Goal: Information Seeking & Learning: Find specific fact

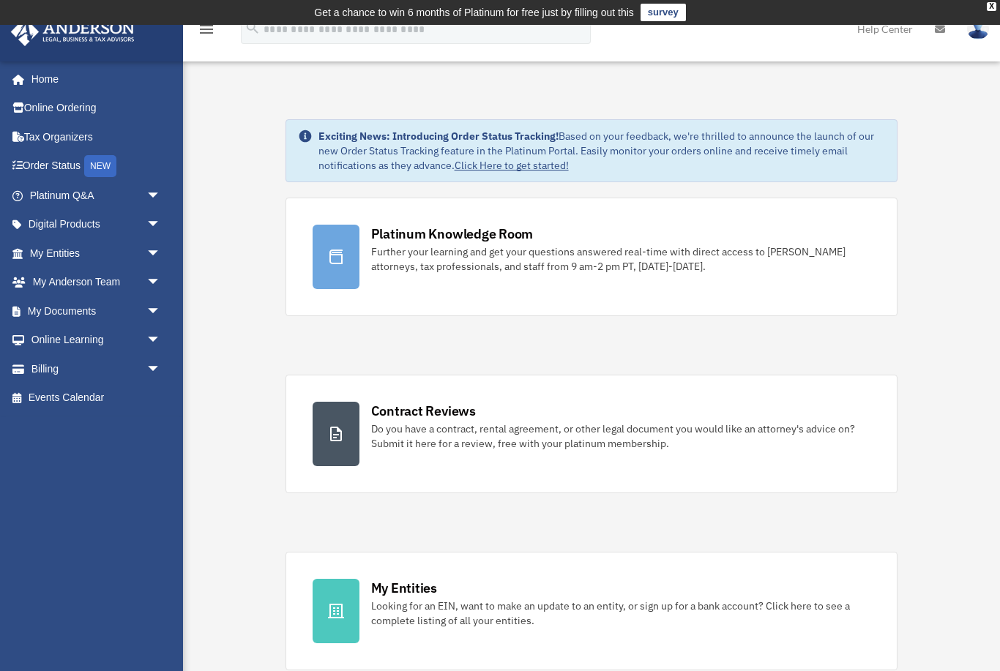
click at [59, 319] on link "My Documents arrow_drop_down" at bounding box center [96, 310] width 173 height 29
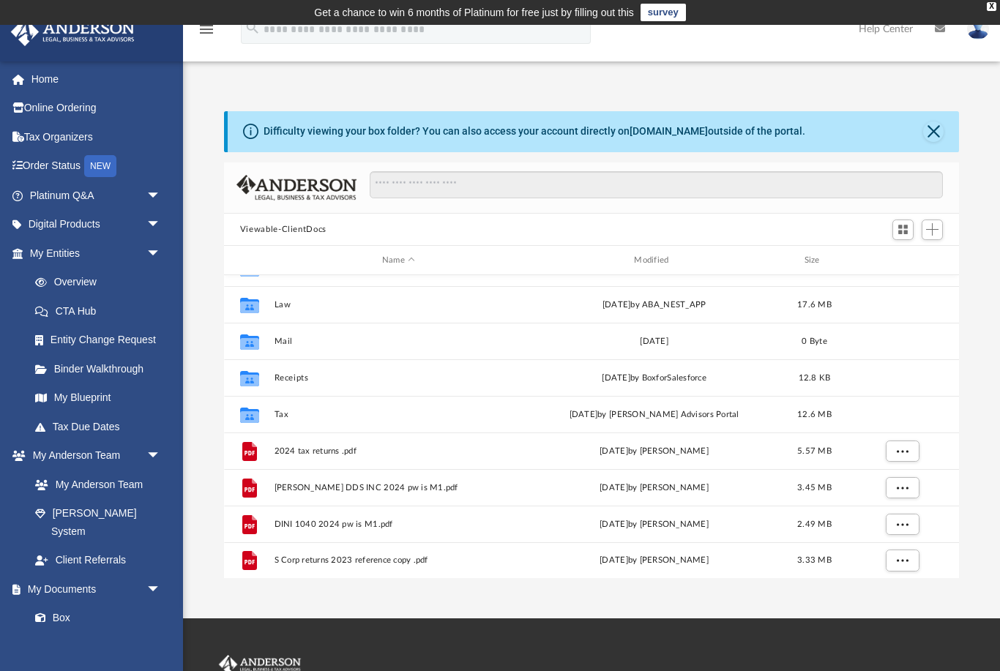
scroll to position [26, 0]
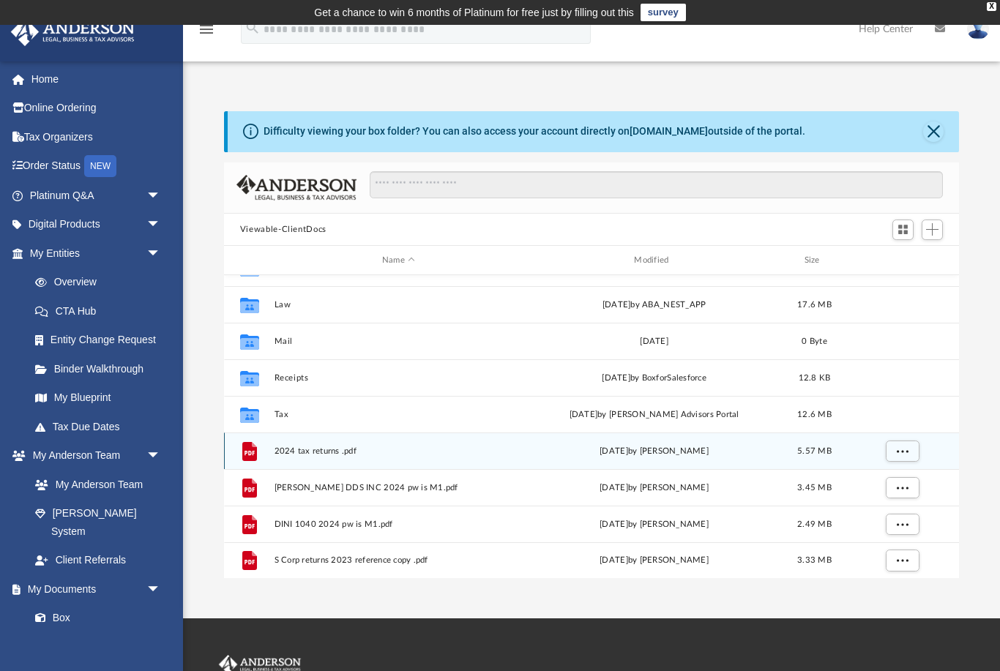
click at [906, 451] on span "More options" at bounding box center [902, 451] width 12 height 8
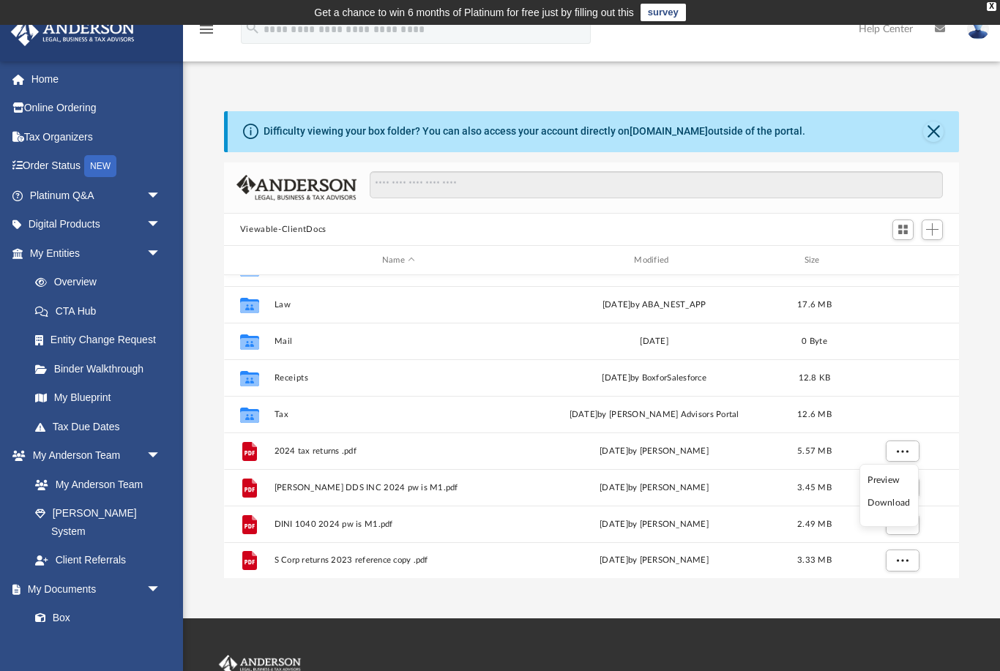
click at [891, 476] on li "Preview" at bounding box center [888, 480] width 42 height 15
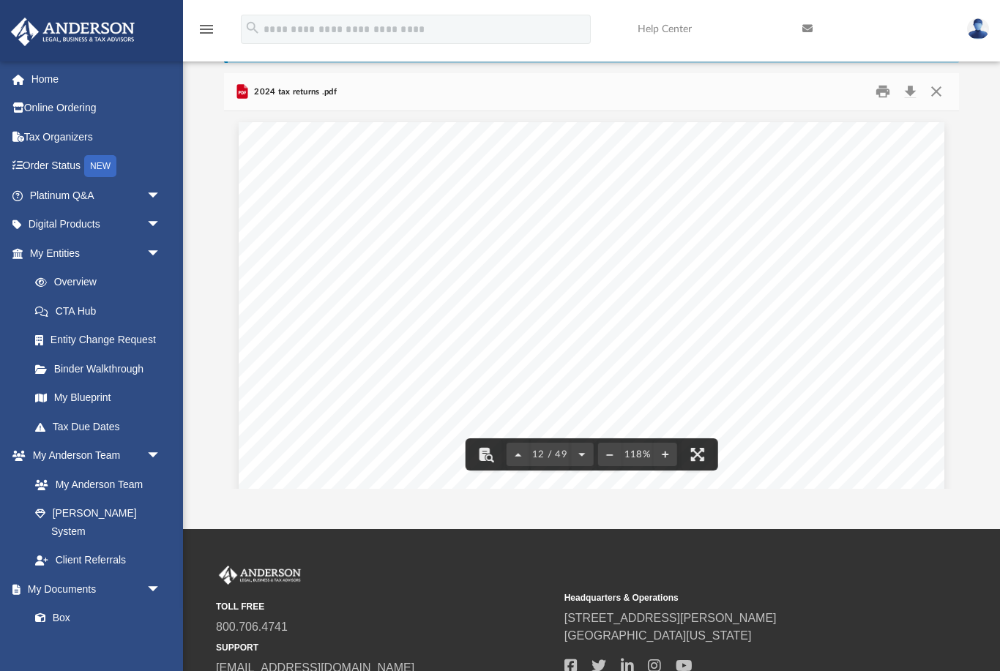
scroll to position [0, 0]
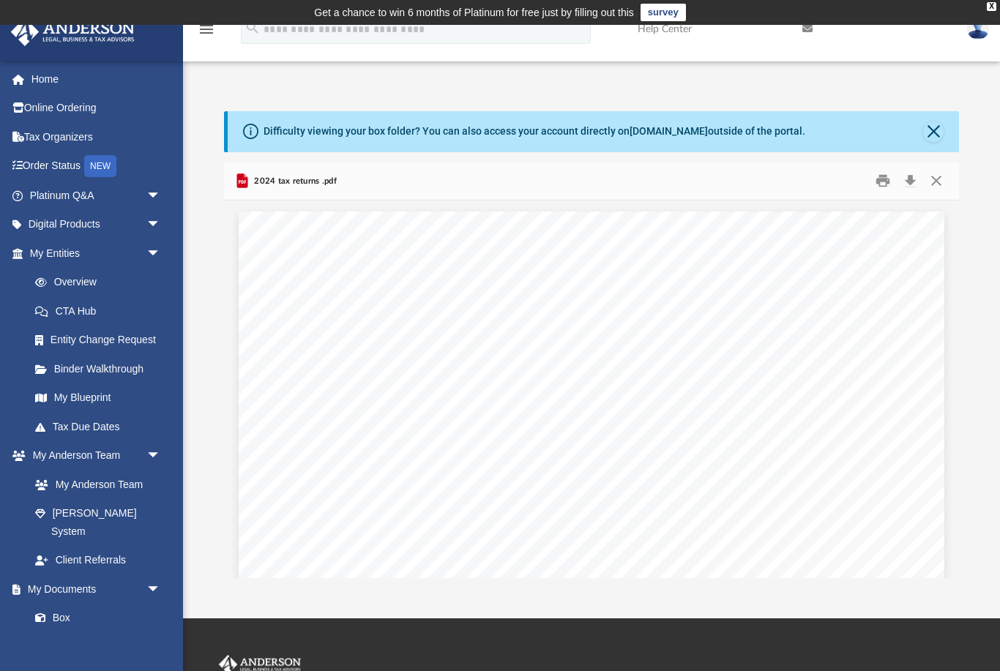
click at [937, 129] on button "Close" at bounding box center [933, 131] width 20 height 20
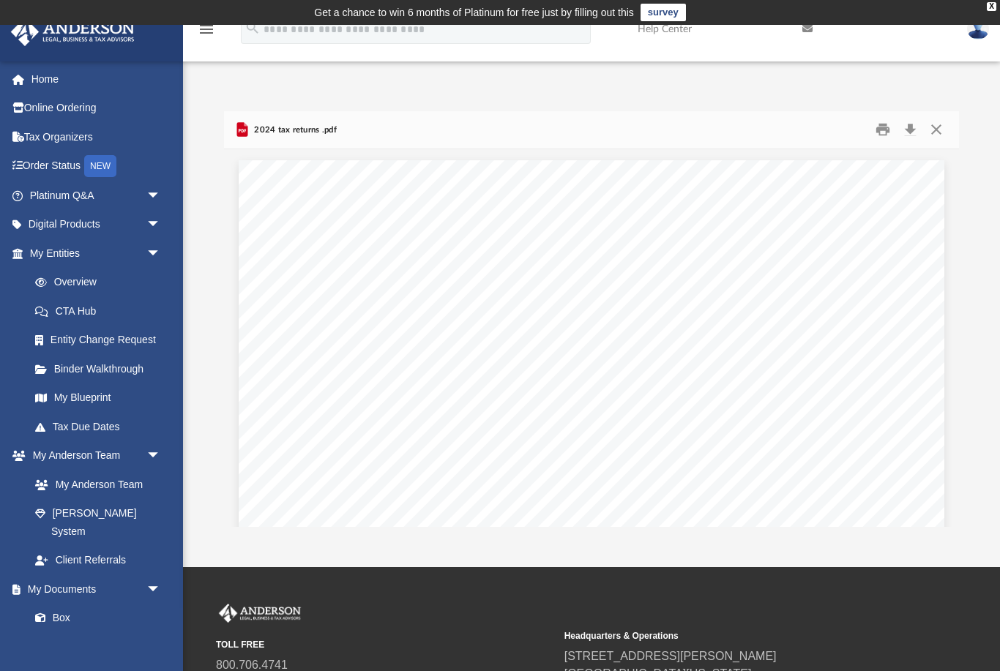
click at [931, 131] on button "Close" at bounding box center [936, 130] width 26 height 23
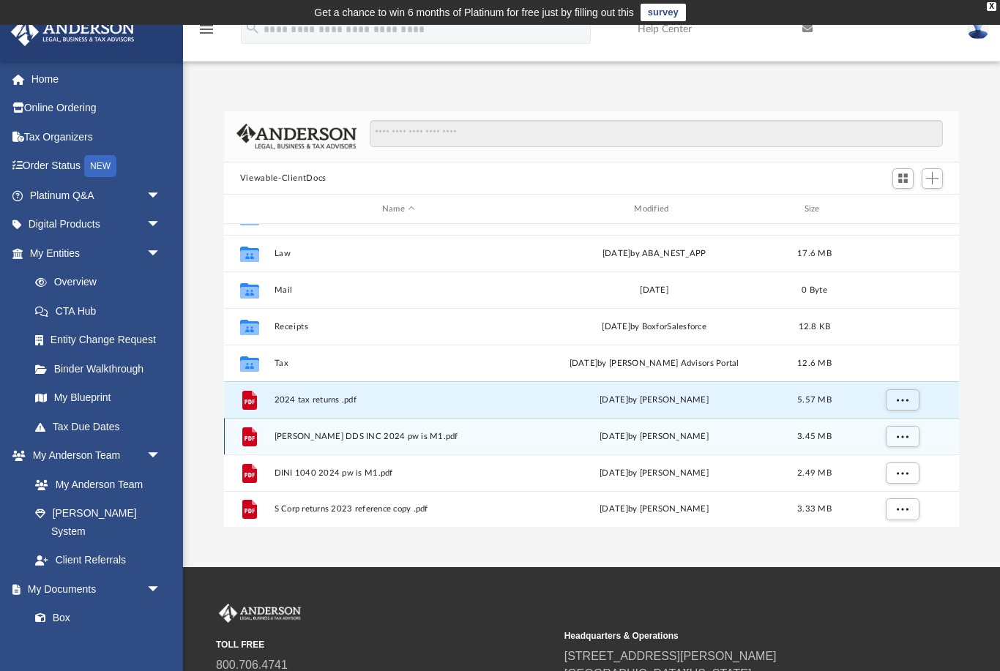
click at [904, 439] on span "More options" at bounding box center [902, 436] width 12 height 8
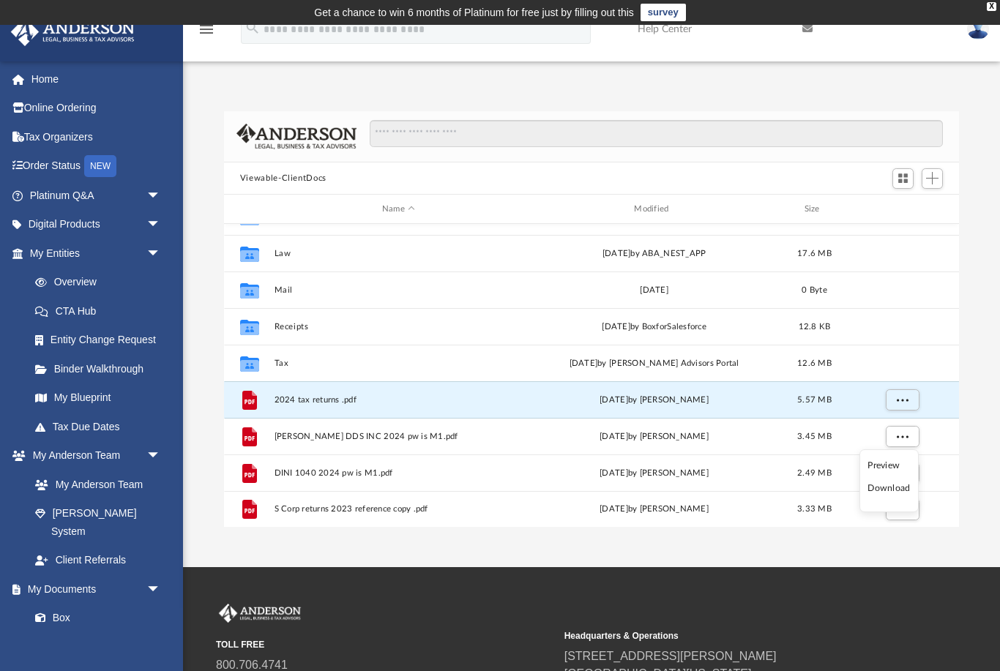
click at [893, 461] on li "Preview" at bounding box center [888, 465] width 42 height 15
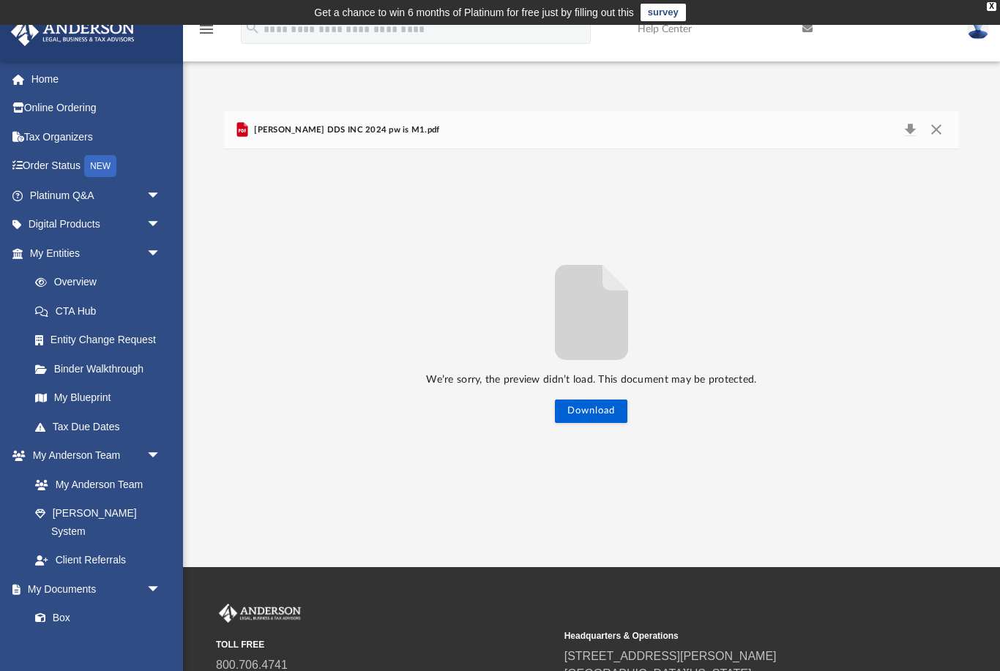
click at [606, 412] on button "Download" at bounding box center [591, 411] width 72 height 23
click at [610, 407] on button "Download" at bounding box center [591, 411] width 72 height 23
click at [585, 422] on button "Download" at bounding box center [591, 411] width 72 height 23
click at [940, 338] on button "Preview" at bounding box center [942, 338] width 32 height 41
click at [943, 337] on button "Preview" at bounding box center [942, 338] width 32 height 41
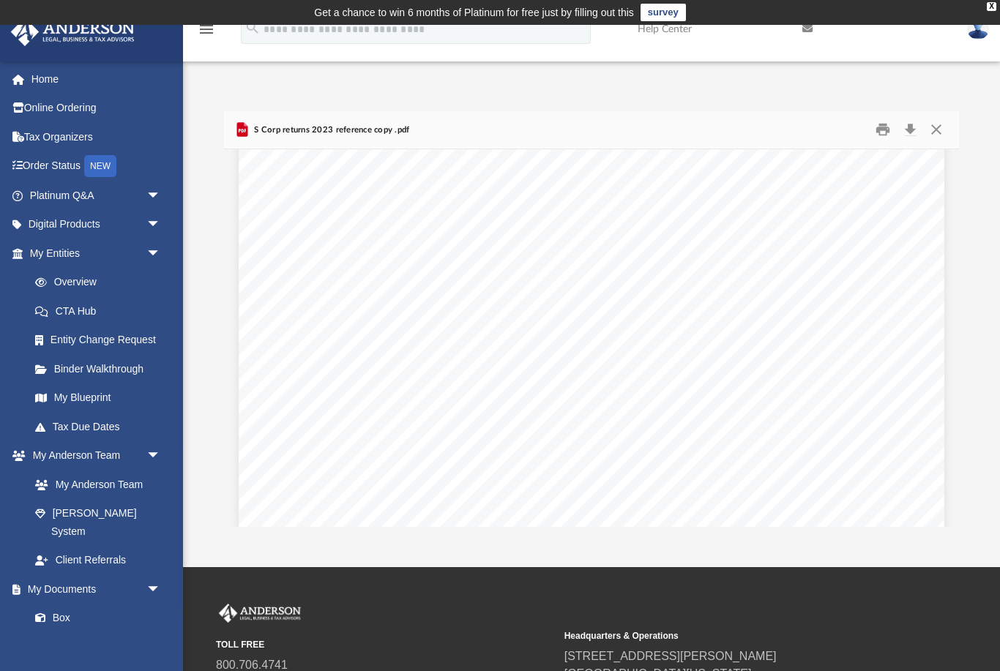
scroll to position [11518, 0]
click at [943, 130] on button "Close" at bounding box center [936, 130] width 26 height 23
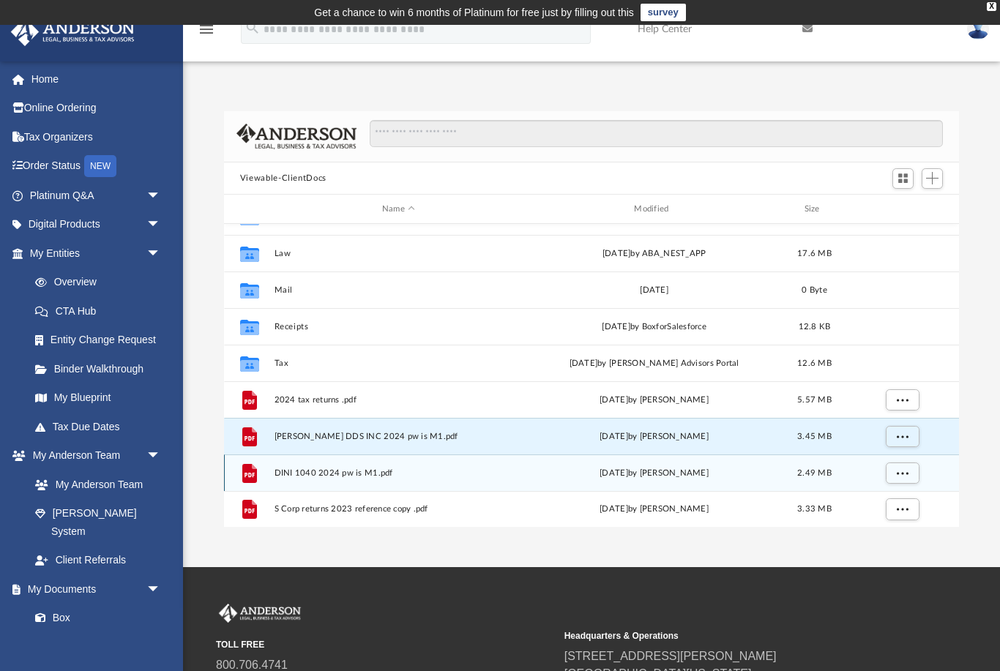
click at [902, 473] on span "More options" at bounding box center [902, 473] width 12 height 8
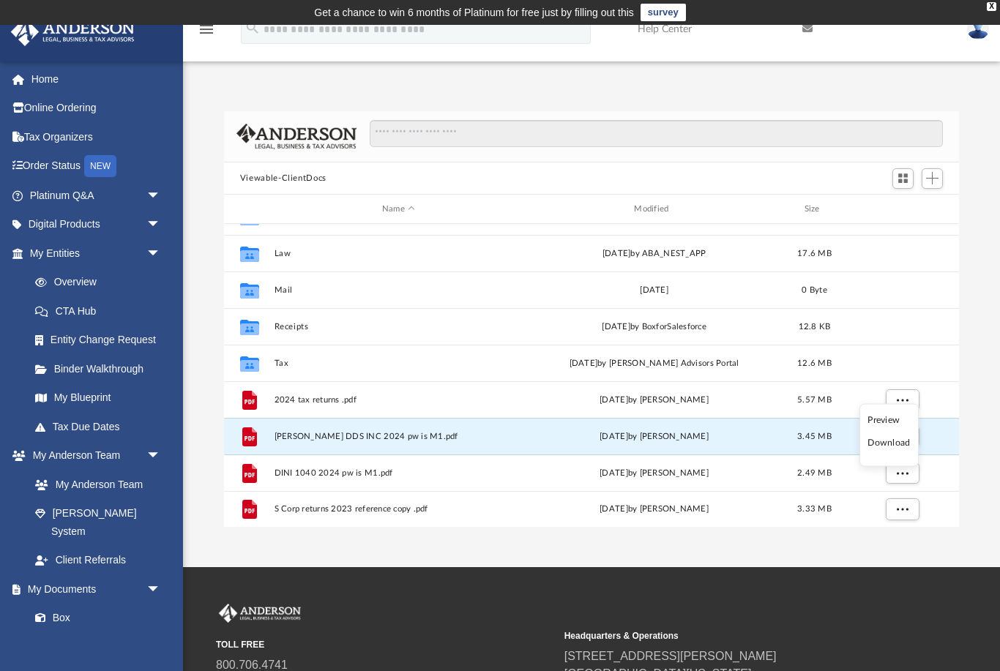
click at [887, 421] on li "Preview" at bounding box center [888, 419] width 42 height 15
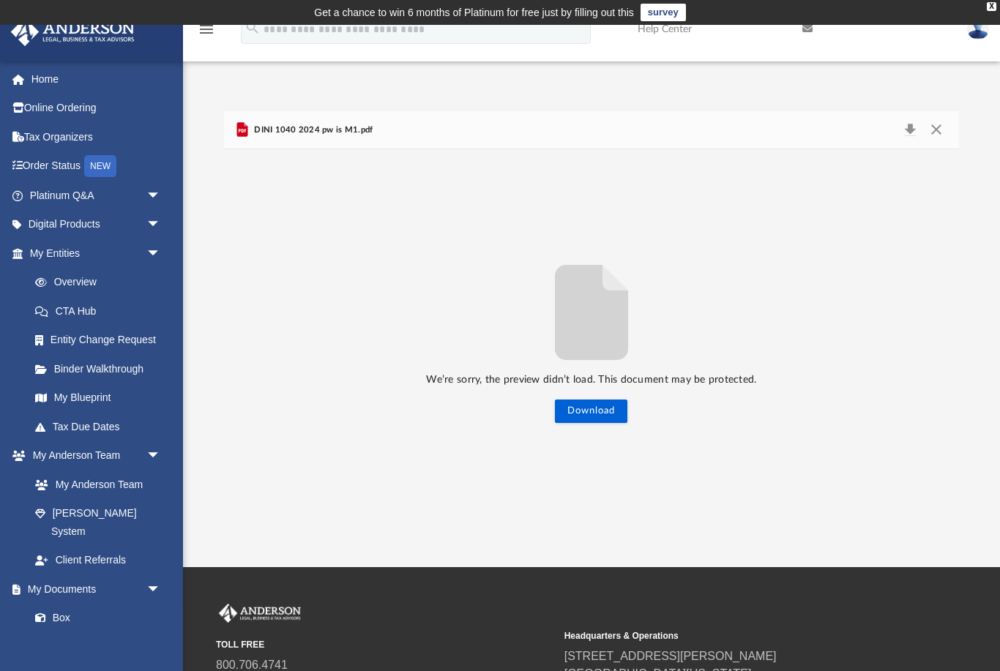
click at [582, 406] on button "Download" at bounding box center [591, 411] width 72 height 23
click at [603, 420] on button "Download" at bounding box center [591, 410] width 72 height 23
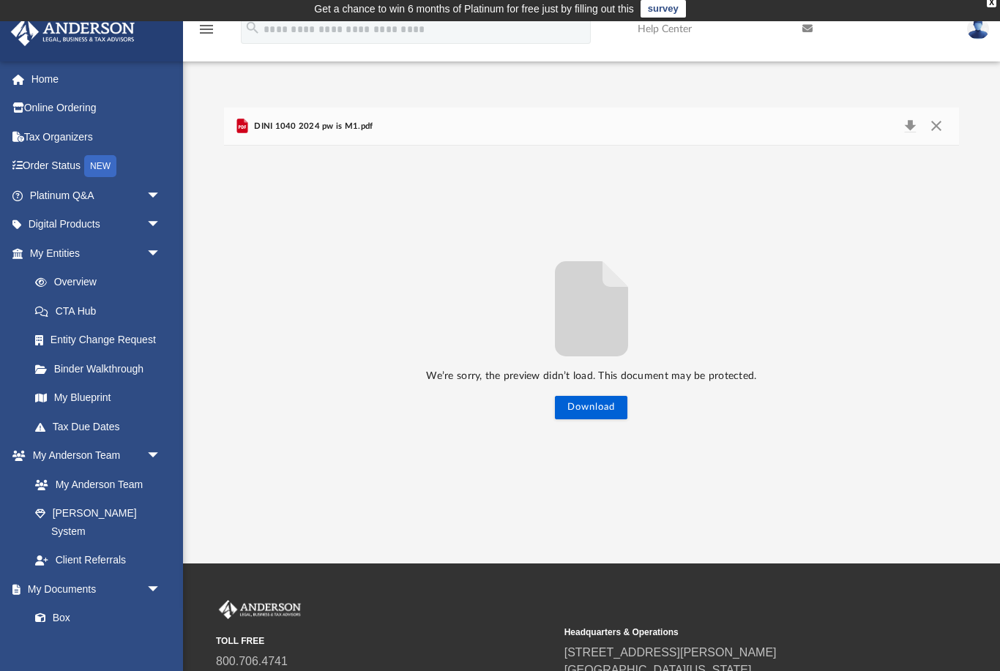
scroll to position [0, 0]
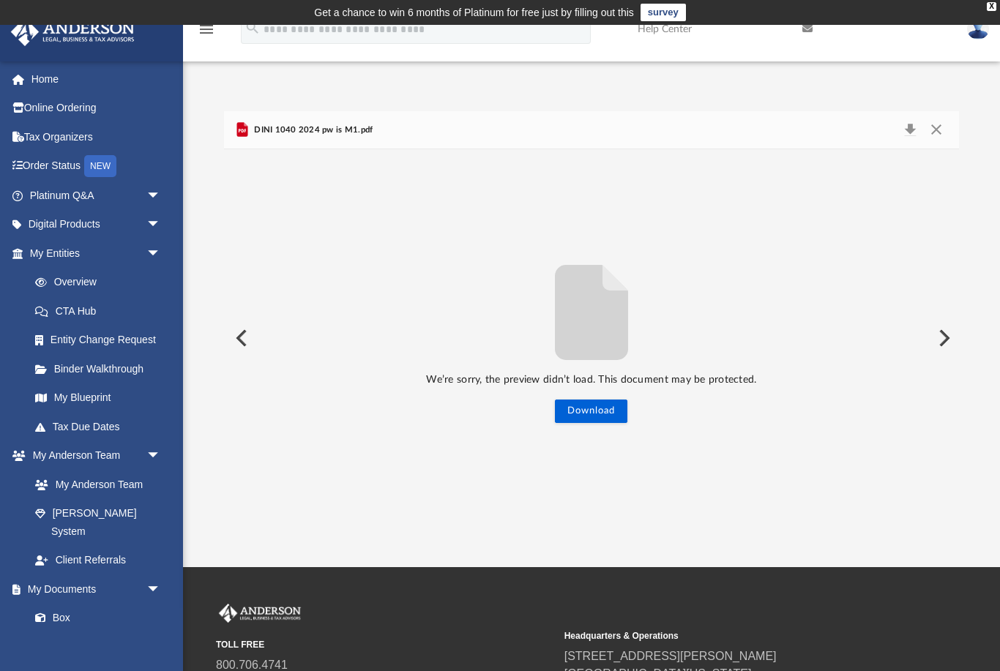
click at [951, 340] on button "Preview" at bounding box center [942, 338] width 32 height 41
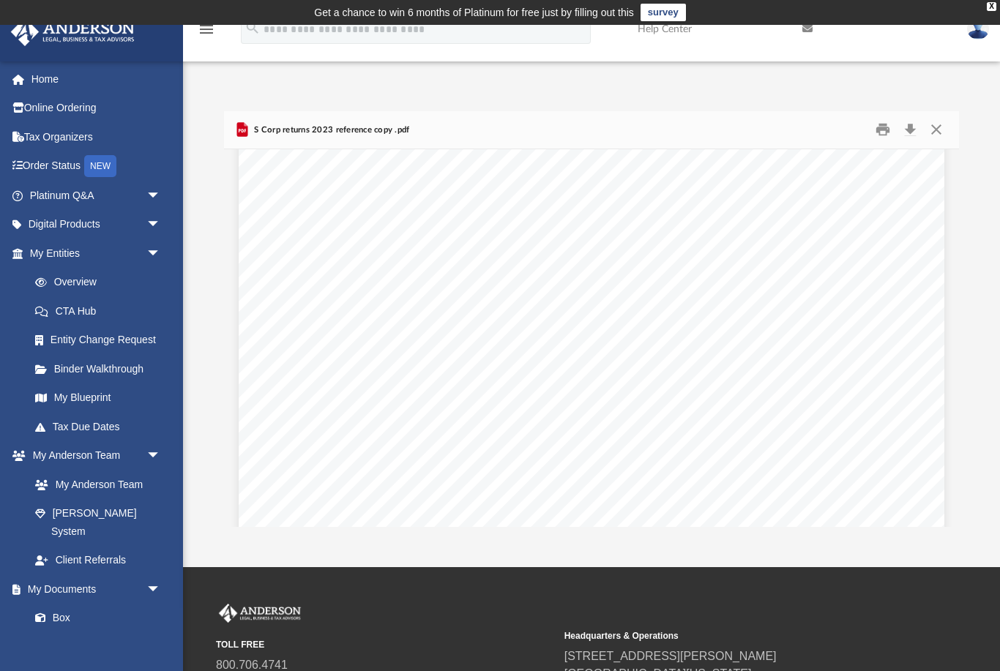
scroll to position [16349, 0]
click at [940, 130] on button "Close" at bounding box center [936, 130] width 26 height 23
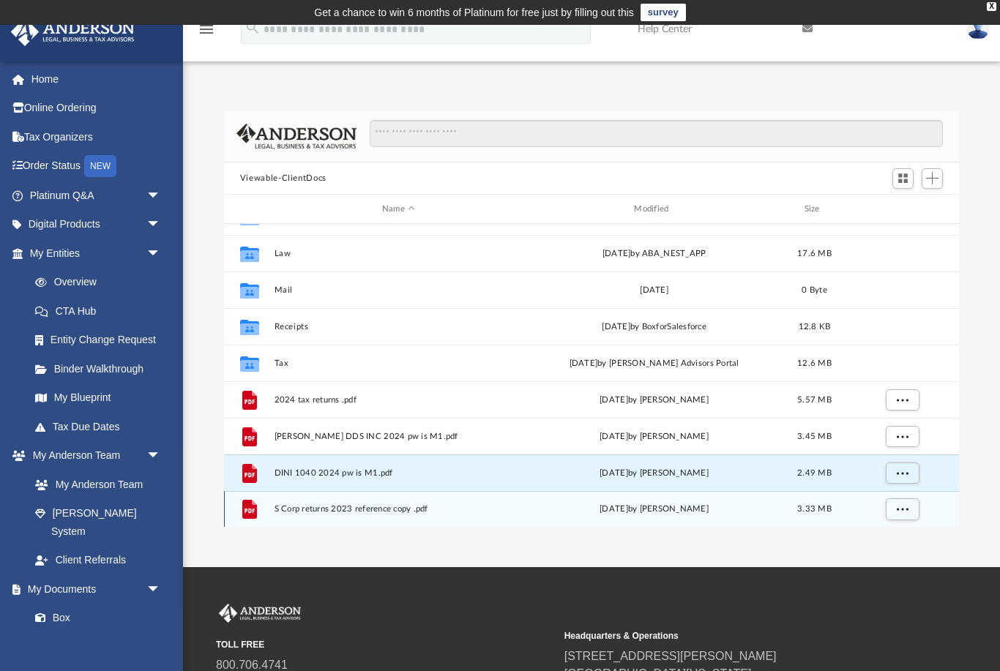
click at [902, 512] on span "More options" at bounding box center [902, 509] width 12 height 8
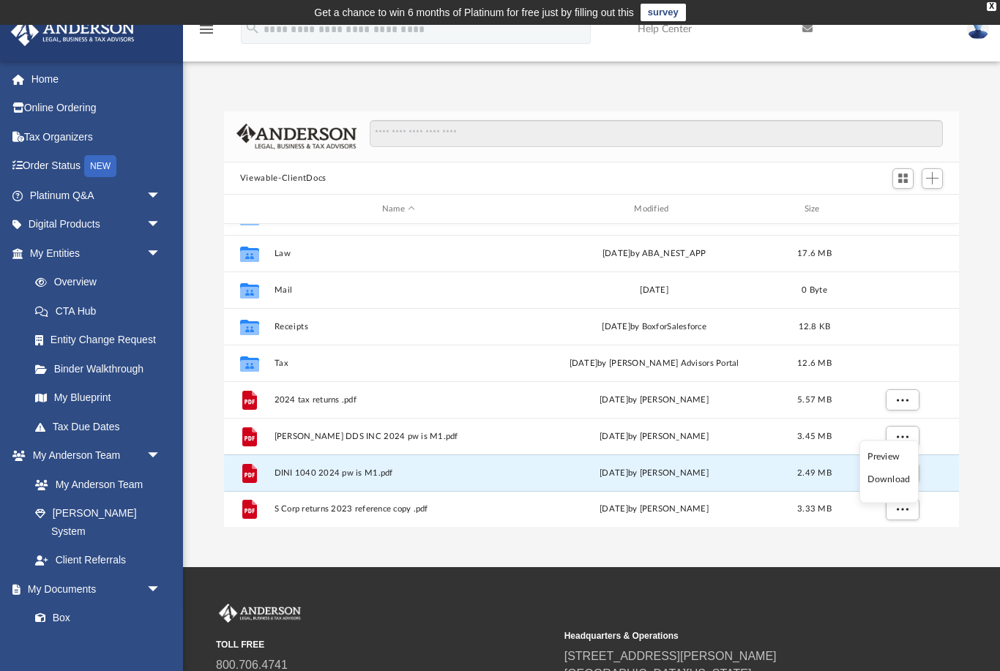
click at [890, 540] on div "App maylietandya@gmail.com Sign Out maylietandya@gmail.com Home Online Ordering…" at bounding box center [500, 296] width 1000 height 542
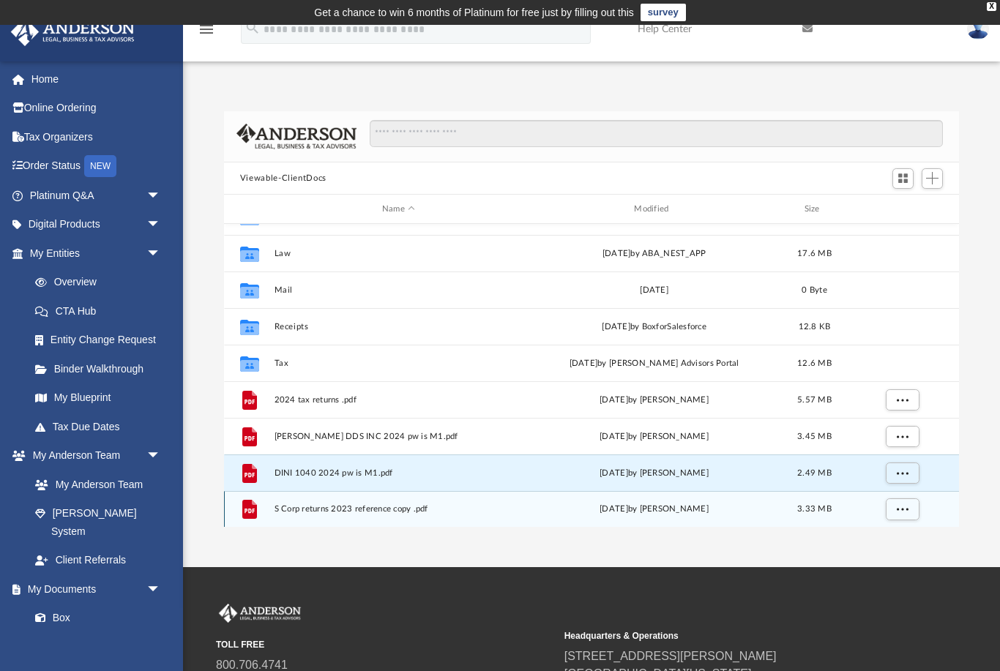
click at [903, 510] on span "More options" at bounding box center [902, 509] width 12 height 8
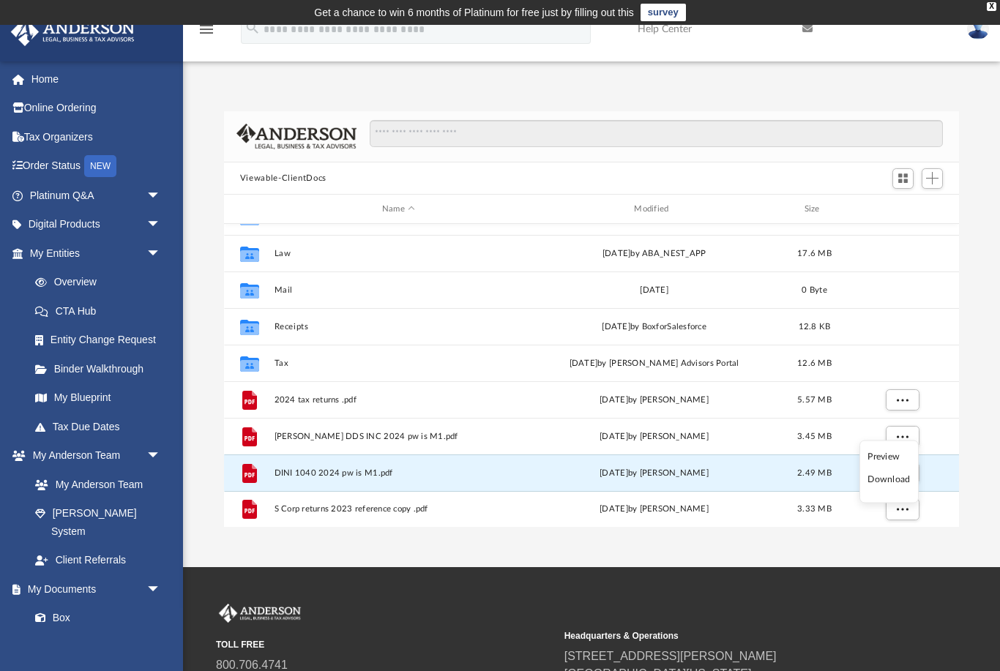
click at [902, 454] on li "Preview" at bounding box center [888, 456] width 42 height 15
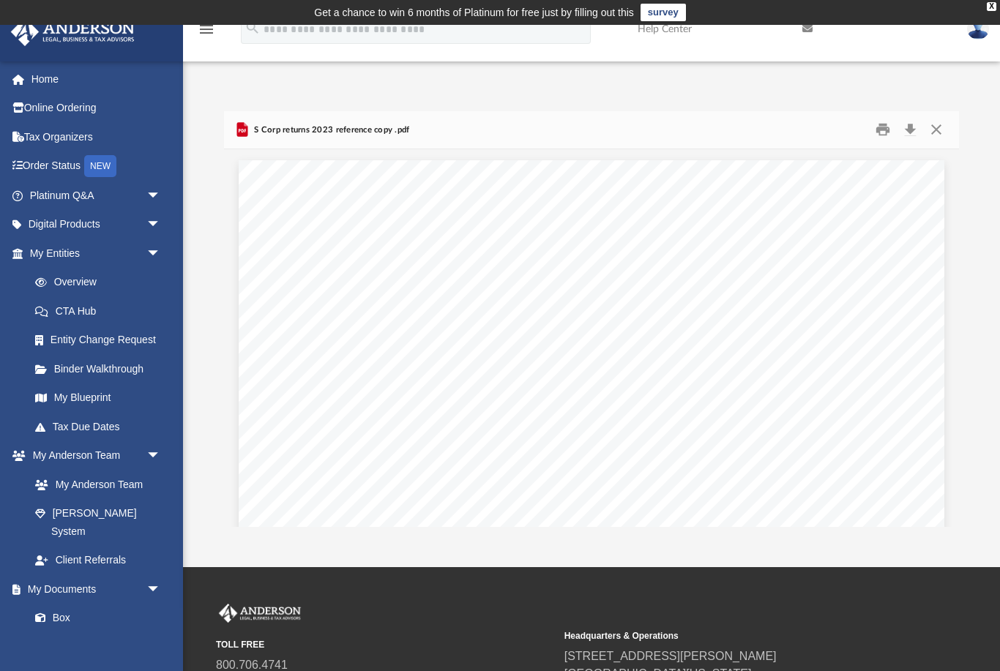
scroll to position [0, 0]
click at [937, 130] on button "Close" at bounding box center [936, 130] width 26 height 23
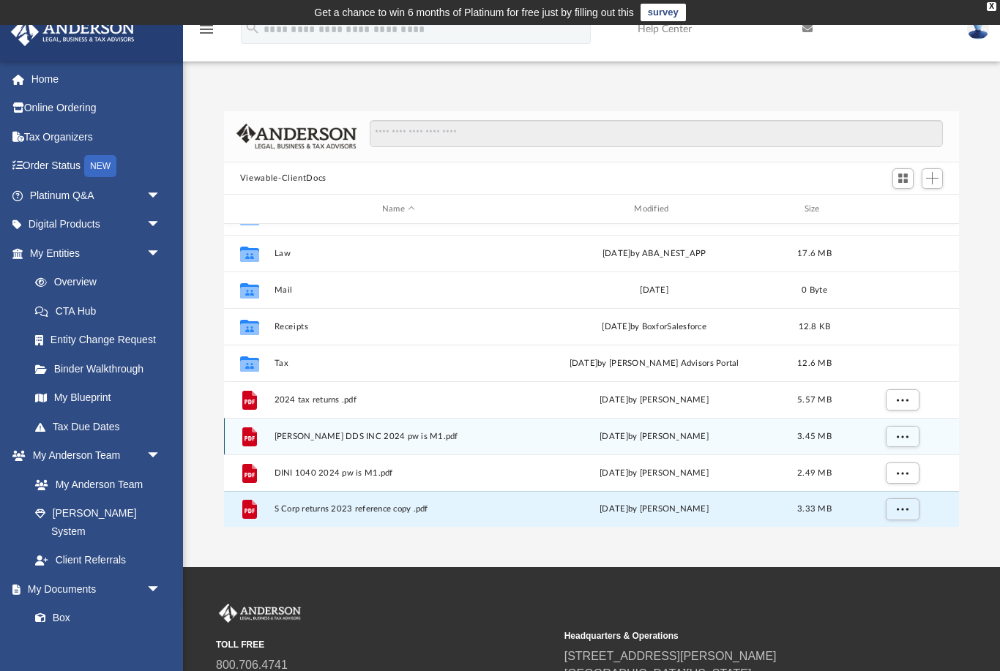
click at [897, 435] on span "More options" at bounding box center [902, 436] width 12 height 8
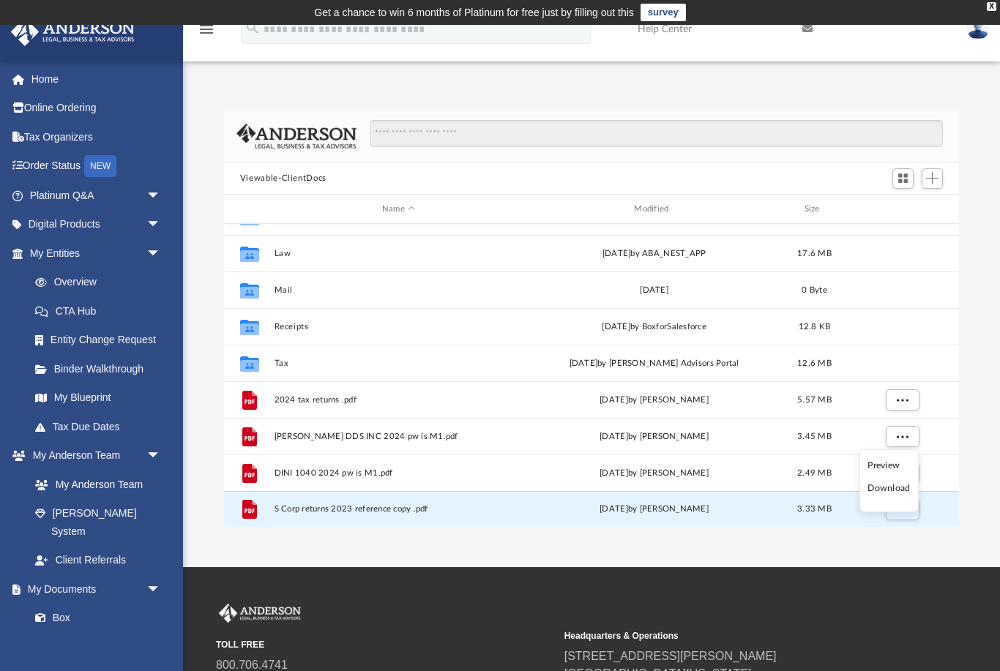
click at [882, 462] on li "Preview" at bounding box center [888, 465] width 42 height 15
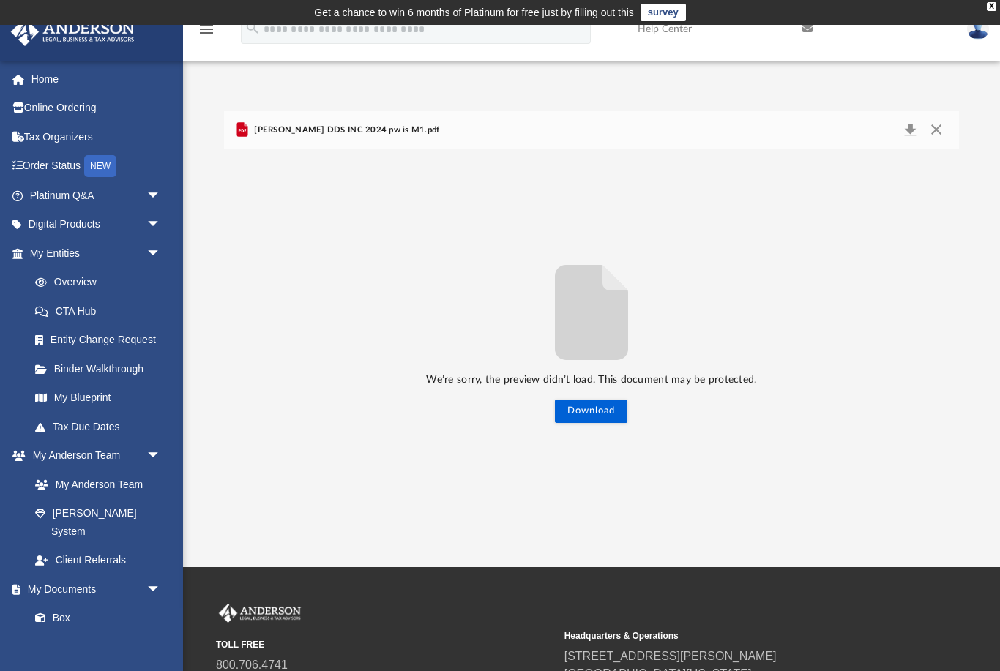
click at [604, 418] on button "Download" at bounding box center [591, 411] width 72 height 23
click at [938, 337] on button "Preview" at bounding box center [942, 338] width 32 height 41
click at [952, 333] on button "Preview" at bounding box center [942, 338] width 32 height 41
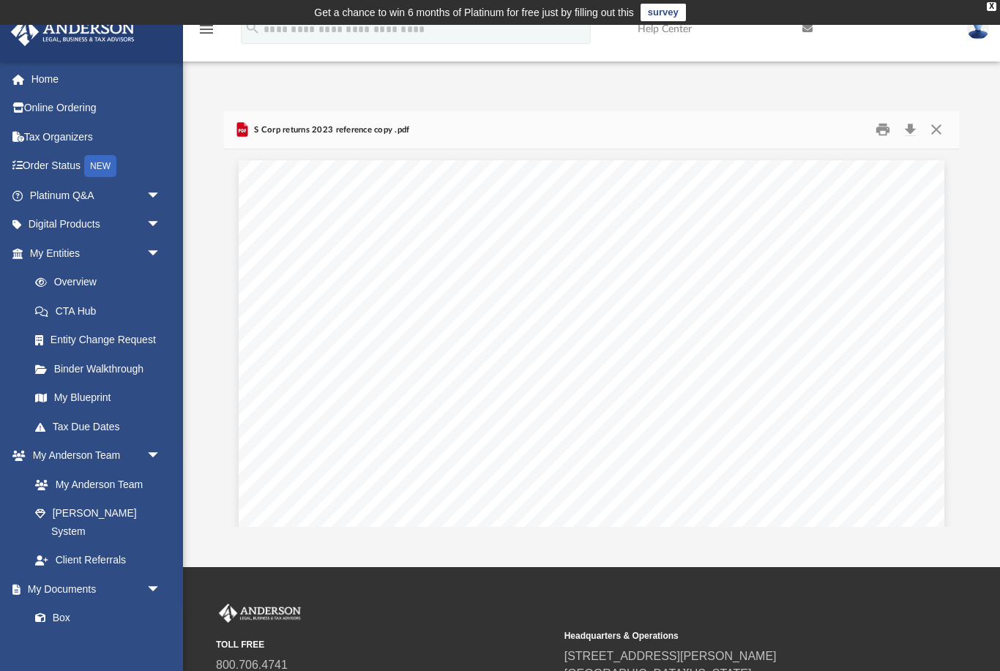
click at [936, 127] on button "Close" at bounding box center [936, 130] width 26 height 23
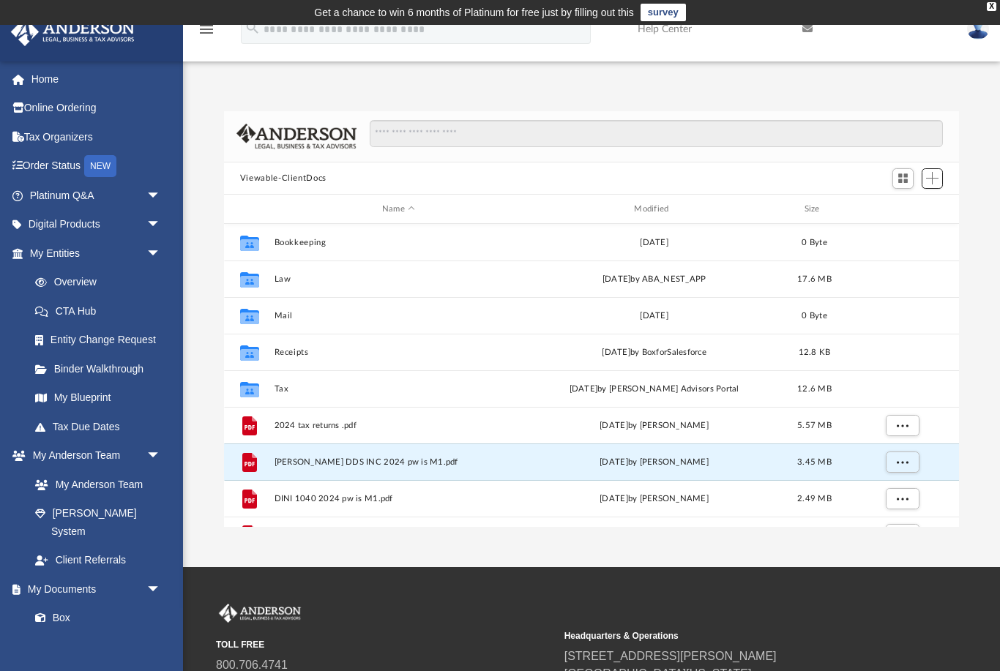
click at [933, 173] on span "Add" at bounding box center [932, 178] width 12 height 12
click at [910, 204] on li "Upload" at bounding box center [911, 207] width 47 height 15
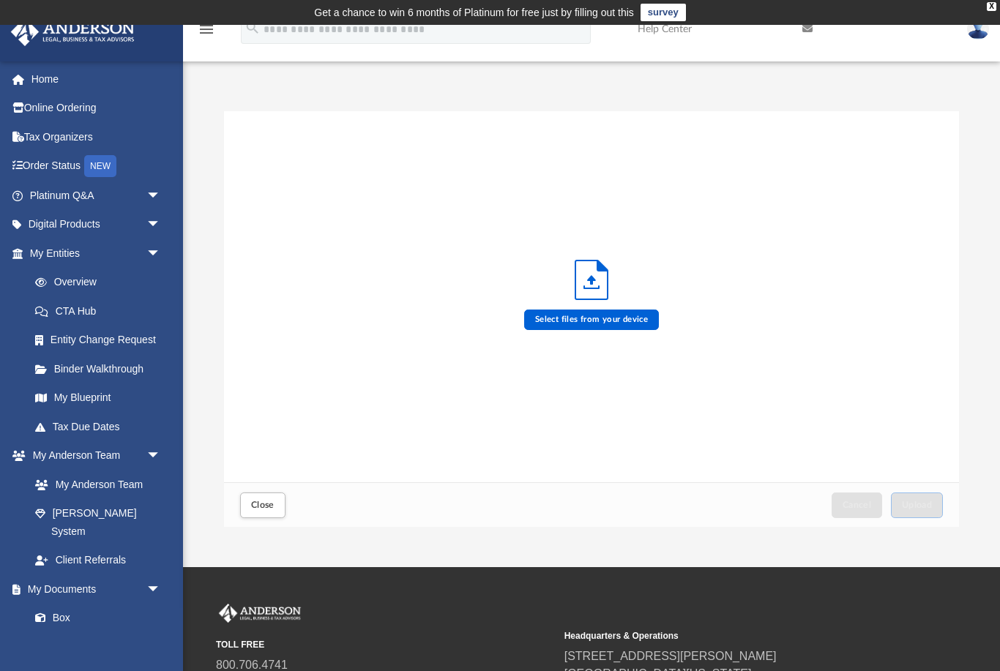
scroll to position [371, 735]
click at [620, 318] on label "Select files from your device" at bounding box center [591, 320] width 135 height 20
click at [0, 0] on input "Select files from your device" at bounding box center [0, 0] width 0 height 0
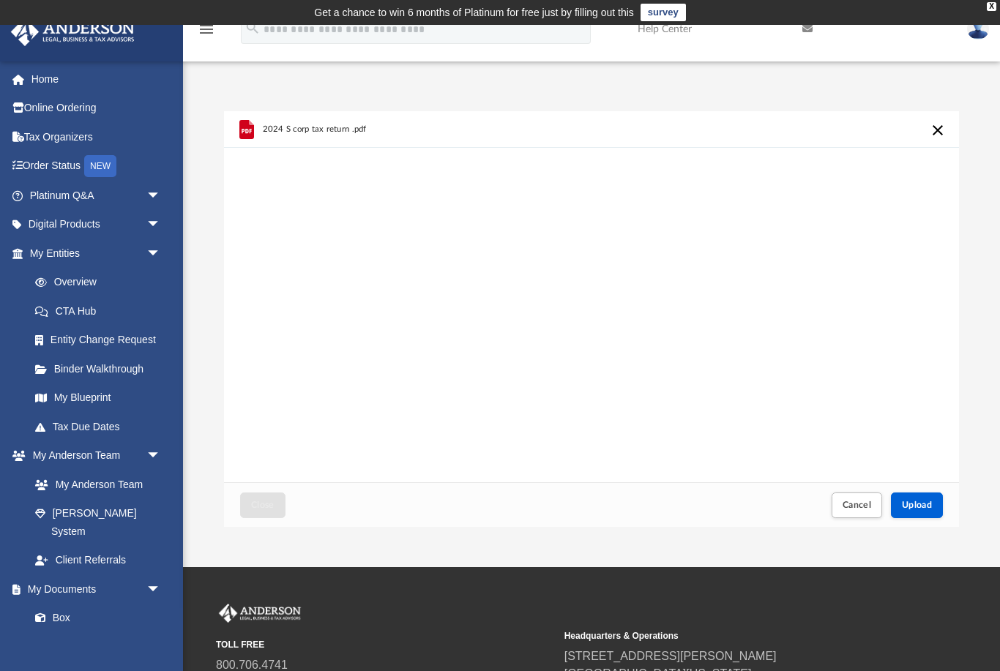
click at [923, 509] on span "Upload" at bounding box center [917, 505] width 31 height 9
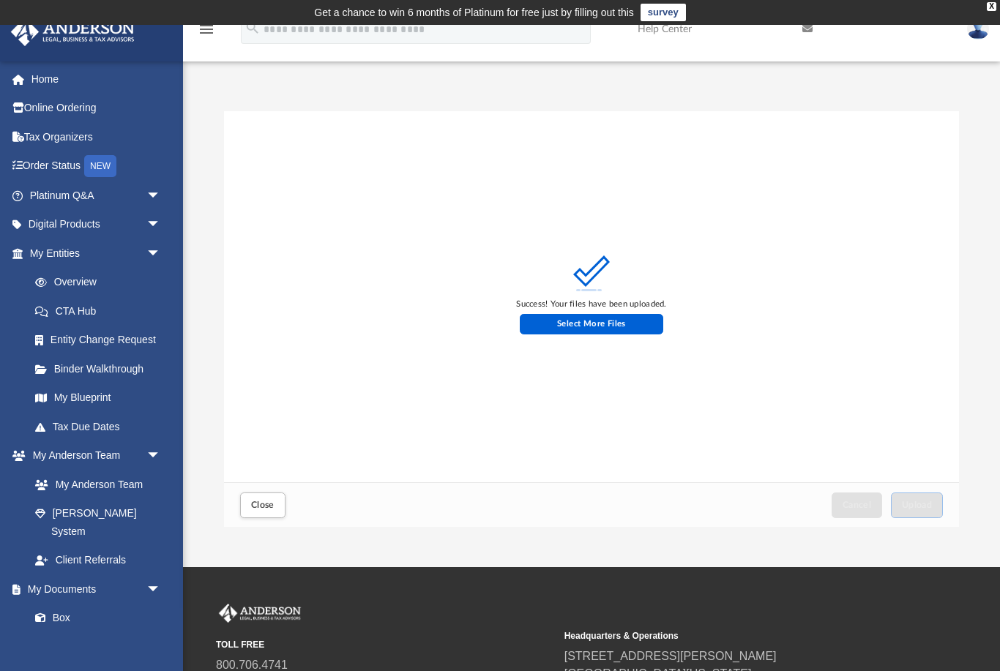
scroll to position [1, 1]
click at [634, 329] on label "Select More Files" at bounding box center [592, 324] width 144 height 20
click at [0, 0] on input "Select More Files" at bounding box center [0, 0] width 0 height 0
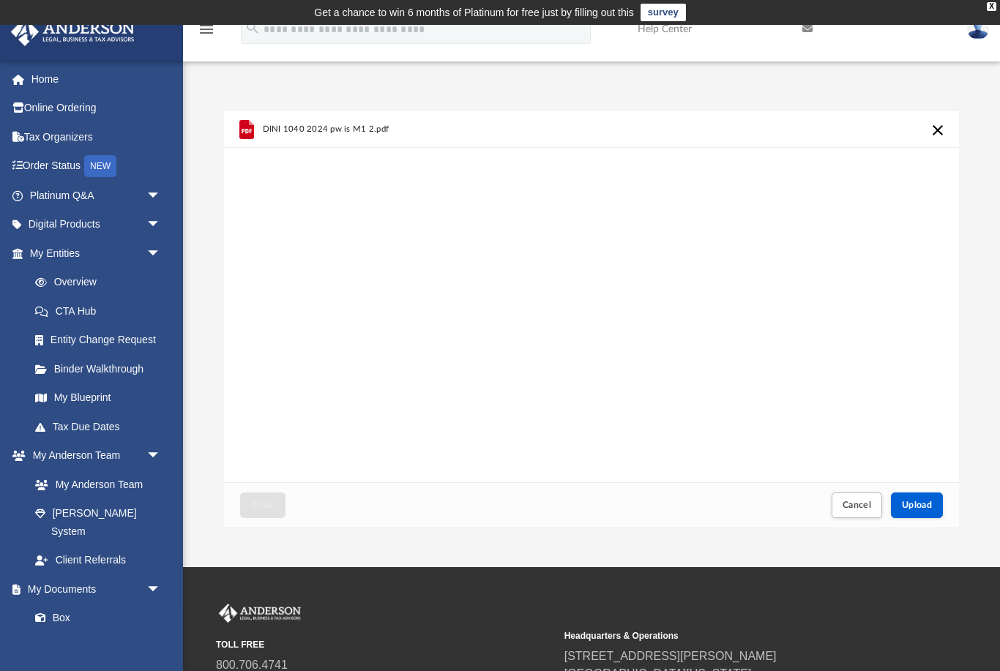
click at [924, 509] on span "Upload" at bounding box center [917, 505] width 31 height 9
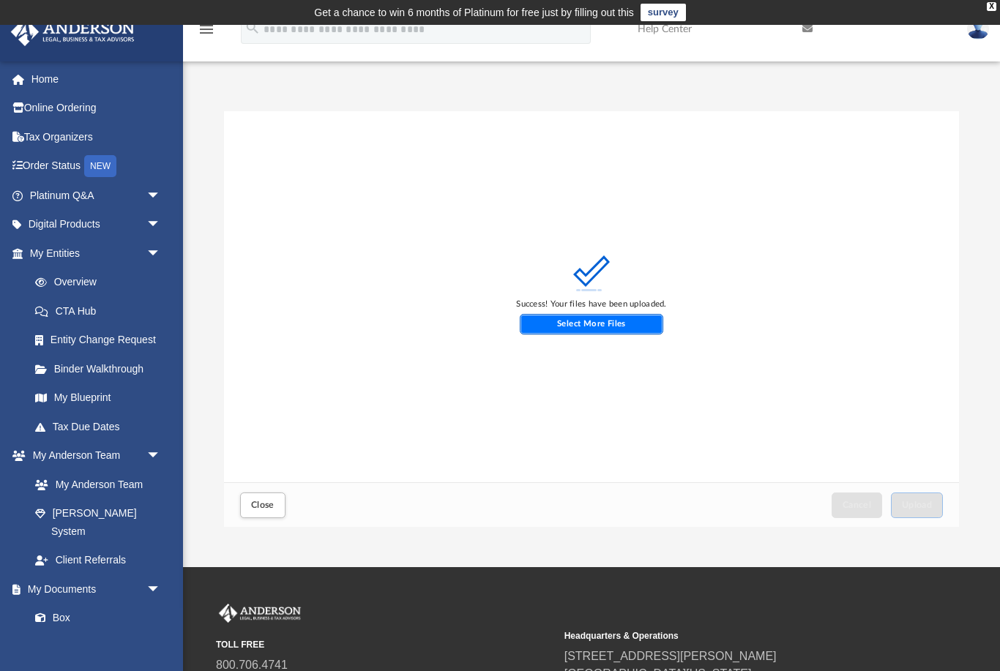
click at [643, 319] on label "Select More Files" at bounding box center [592, 324] width 144 height 20
click at [0, 0] on input "Select More Files" at bounding box center [0, 0] width 0 height 0
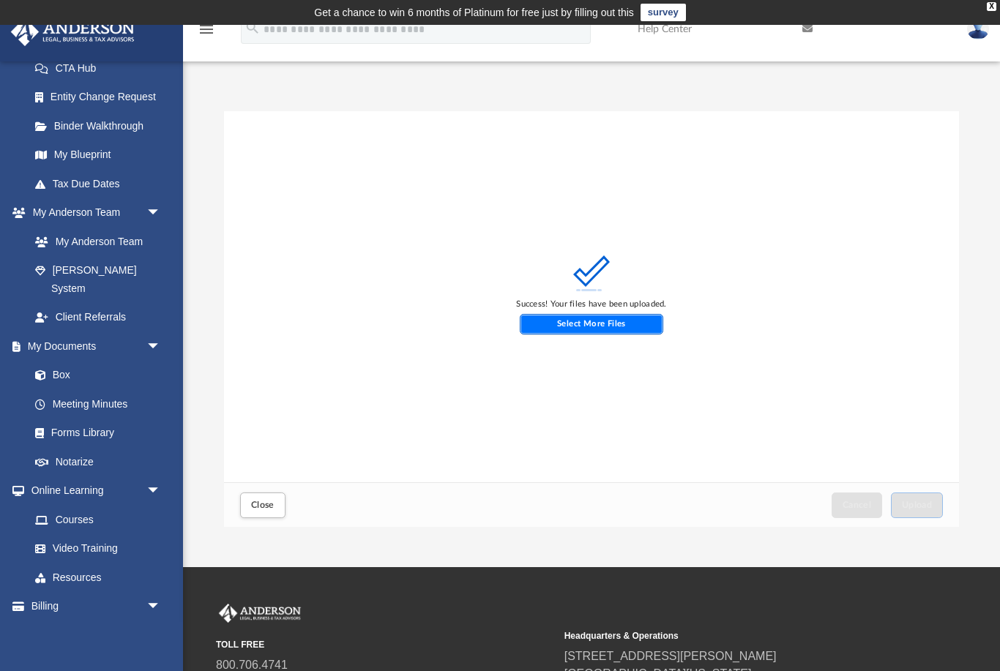
scroll to position [244, 0]
click at [65, 359] on link "Box" at bounding box center [94, 373] width 148 height 29
click at [273, 513] on button "Close" at bounding box center [262, 505] width 45 height 26
click at [277, 498] on button "Close" at bounding box center [262, 505] width 45 height 26
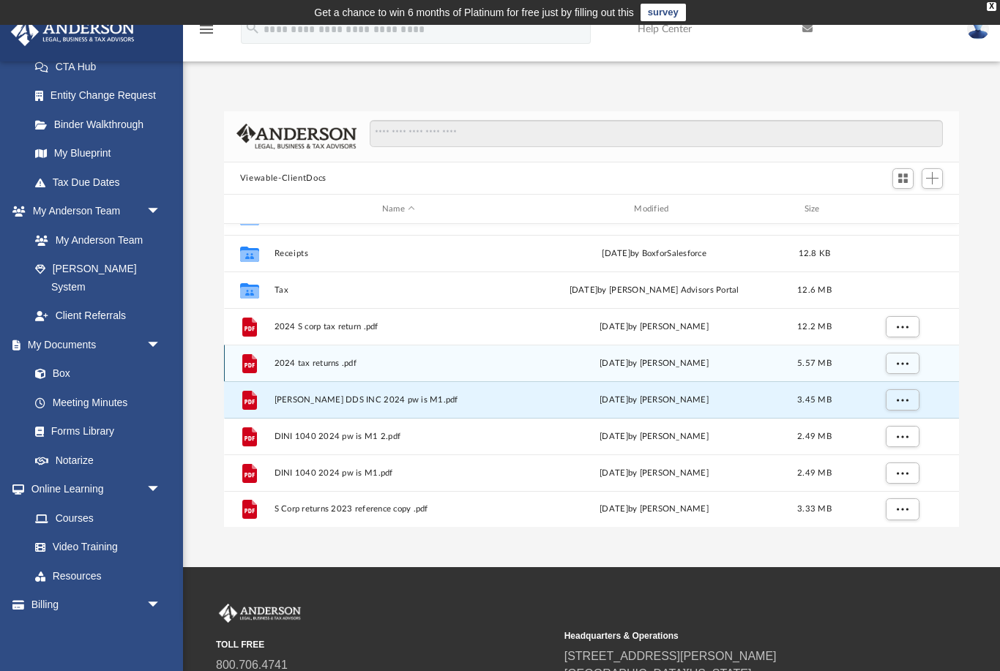
scroll to position [99, 0]
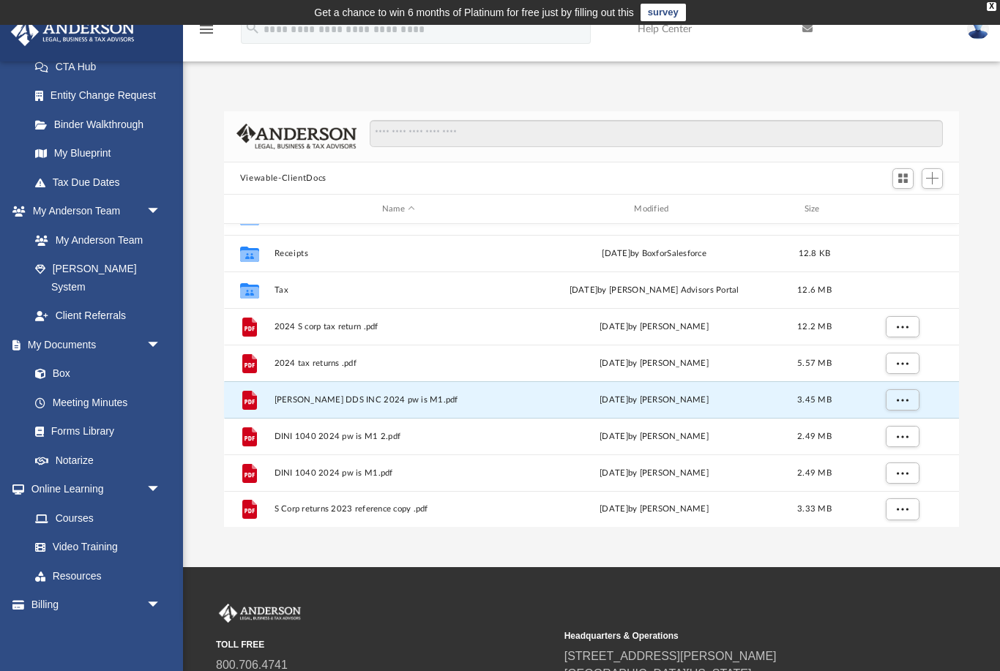
click at [531, 659] on span "800.706.4741" at bounding box center [385, 665] width 338 height 18
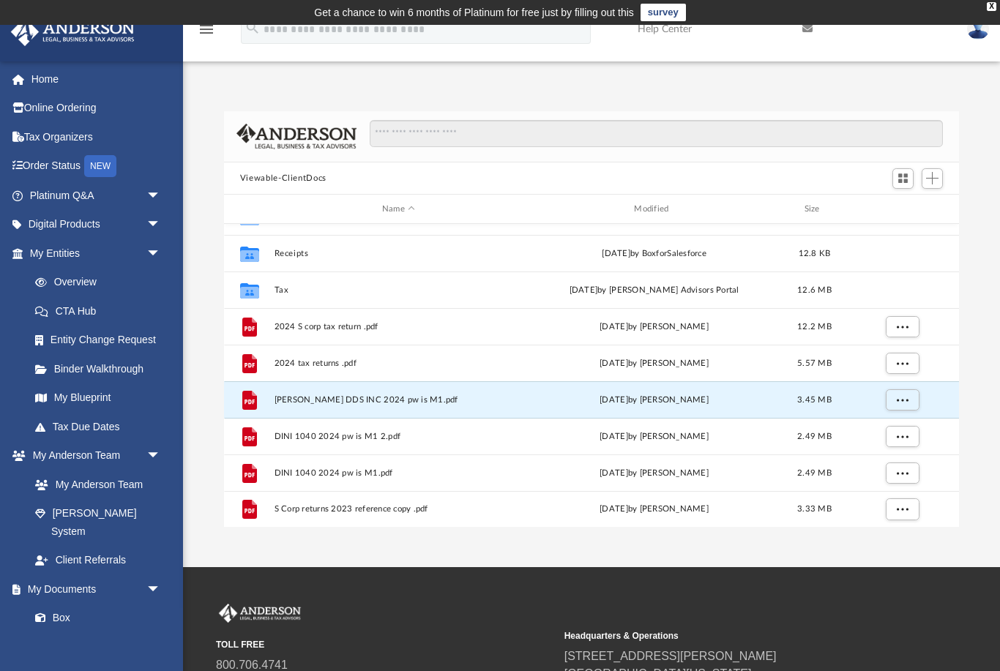
scroll to position [0, 0]
click at [151, 190] on span "arrow_drop_down" at bounding box center [160, 196] width 29 height 30
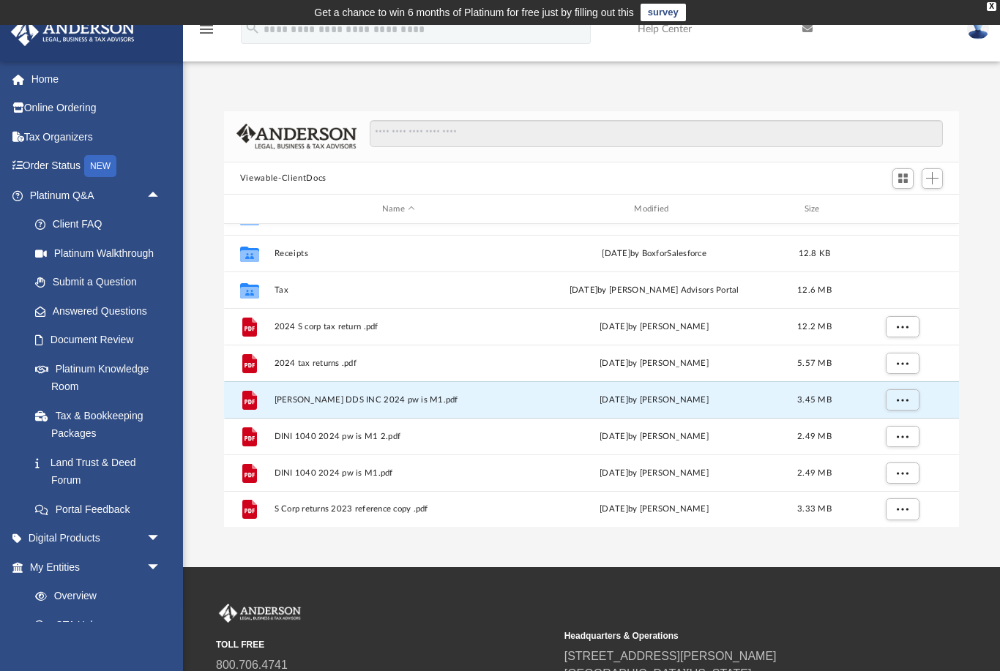
click at [94, 217] on link "Client FAQ" at bounding box center [101, 224] width 162 height 29
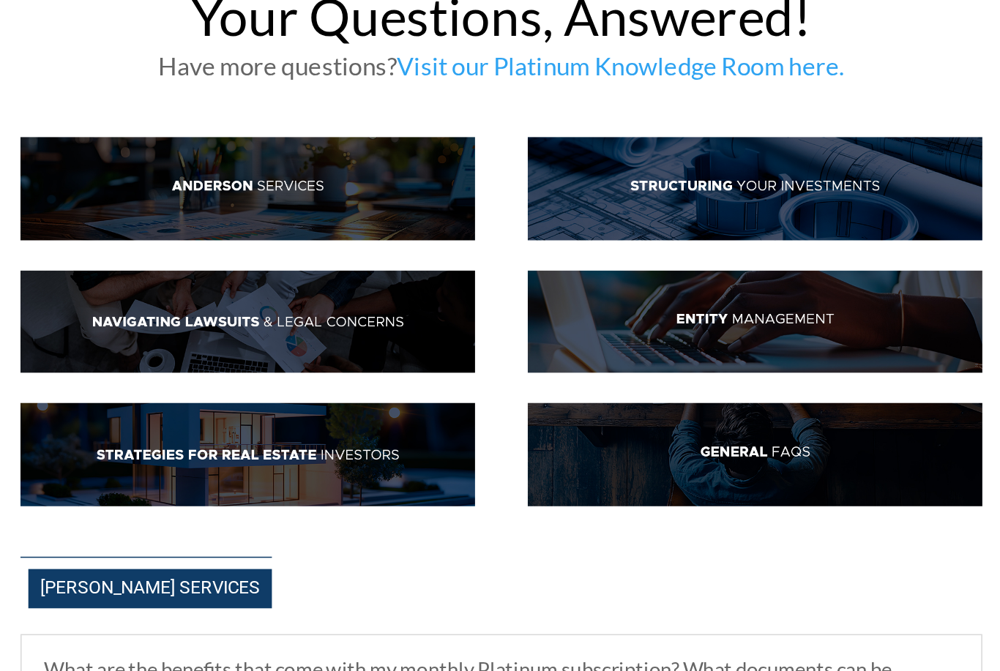
click at [607, 392] on img at bounding box center [755, 425] width 296 height 67
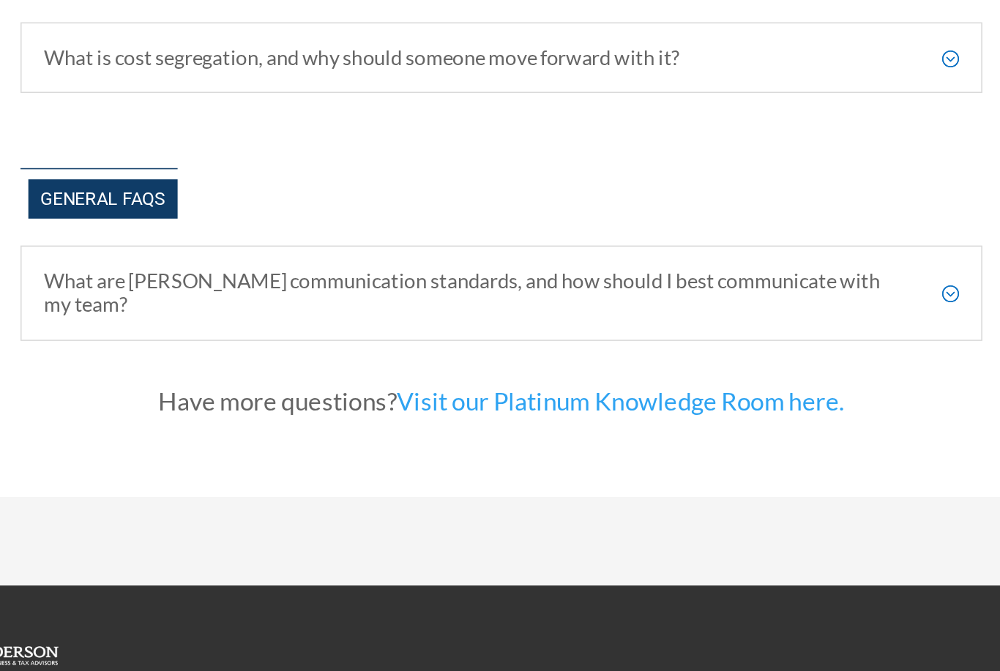
scroll to position [2768, 0]
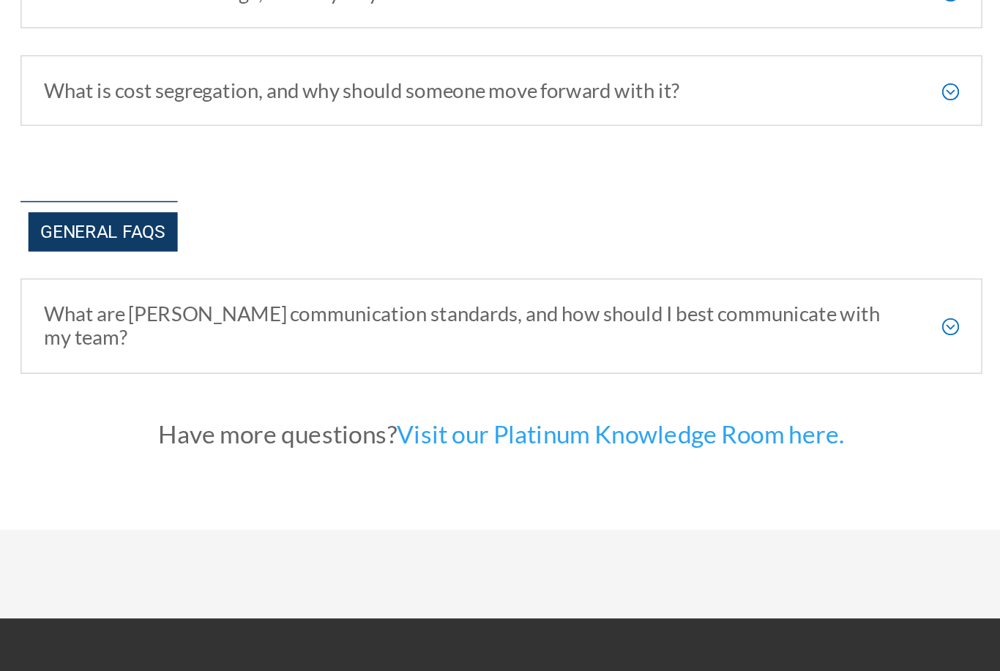
click at [521, 486] on link "Visit our Platinum Knowledge Room here." at bounding box center [667, 499] width 292 height 27
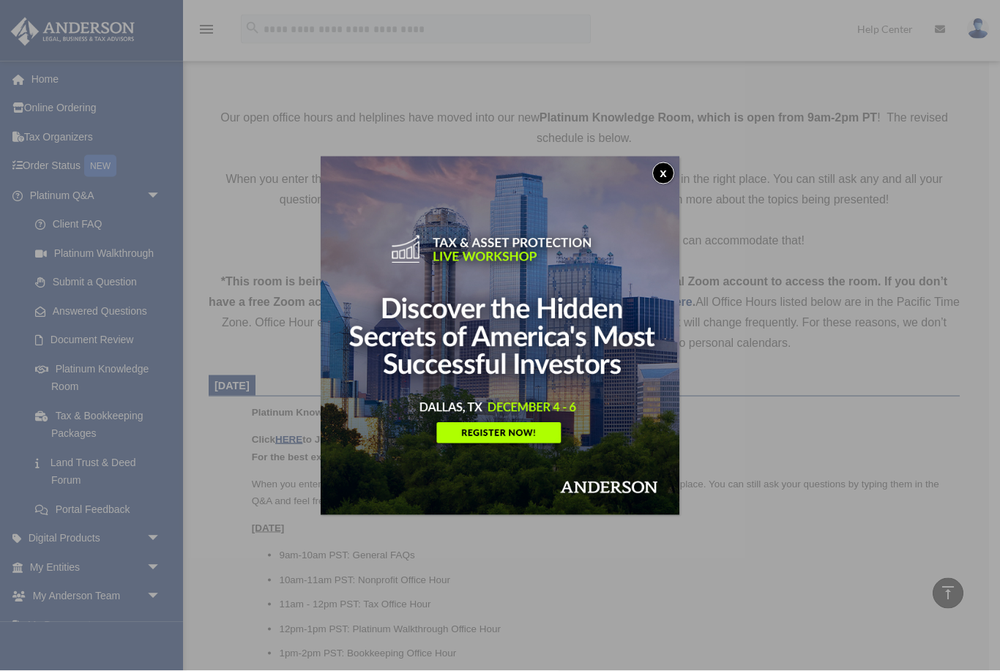
click at [667, 176] on button "x" at bounding box center [663, 173] width 22 height 22
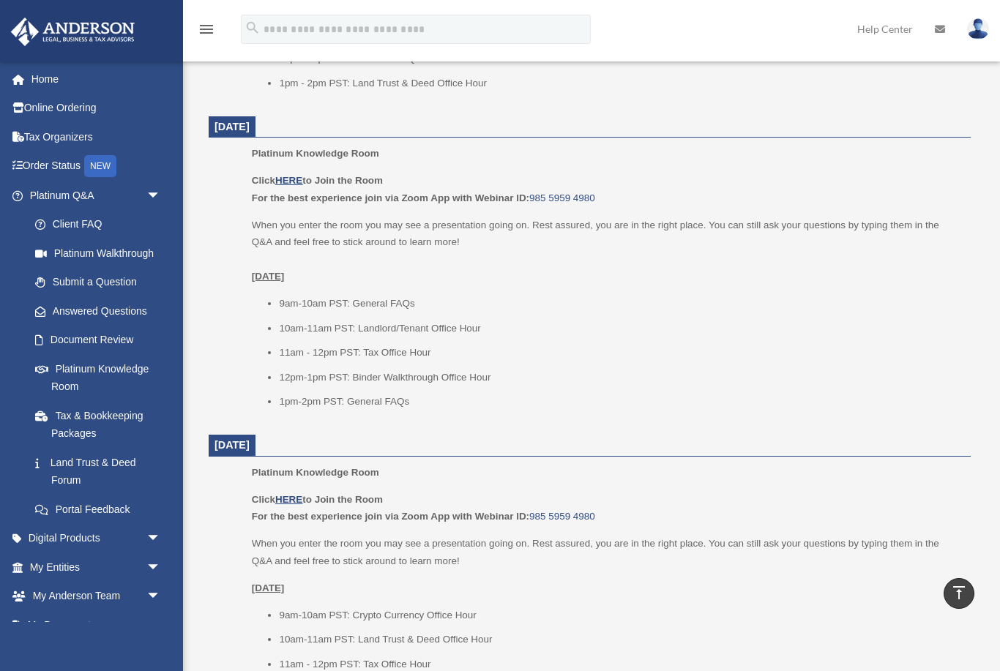
scroll to position [1517, 0]
click at [117, 212] on link "Client FAQ" at bounding box center [101, 224] width 162 height 29
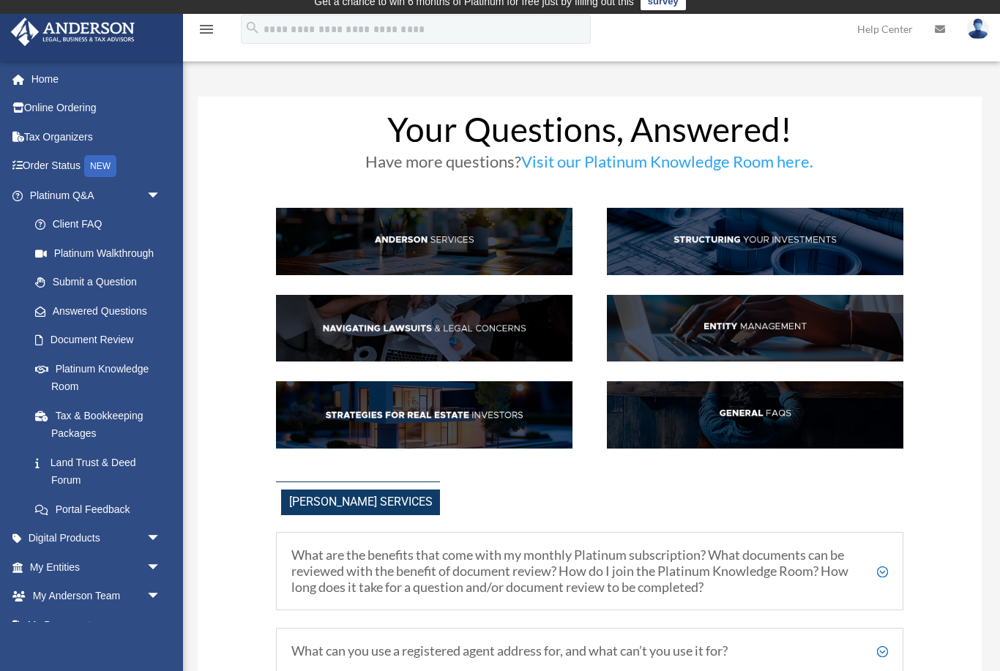
scroll to position [4, 0]
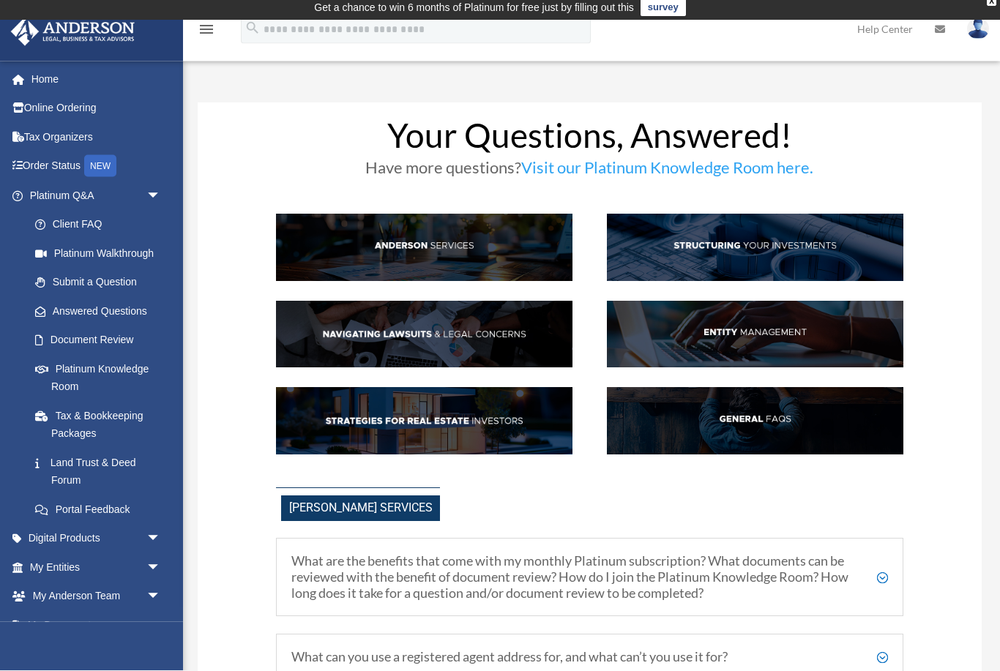
click at [791, 416] on img at bounding box center [755, 421] width 296 height 67
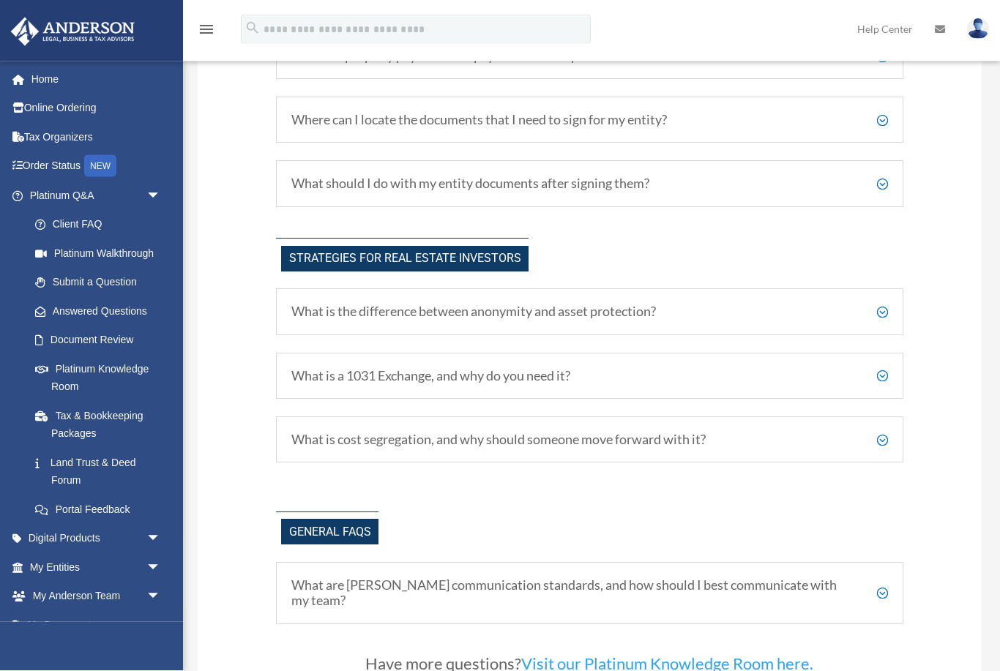
scroll to position [2918, 0]
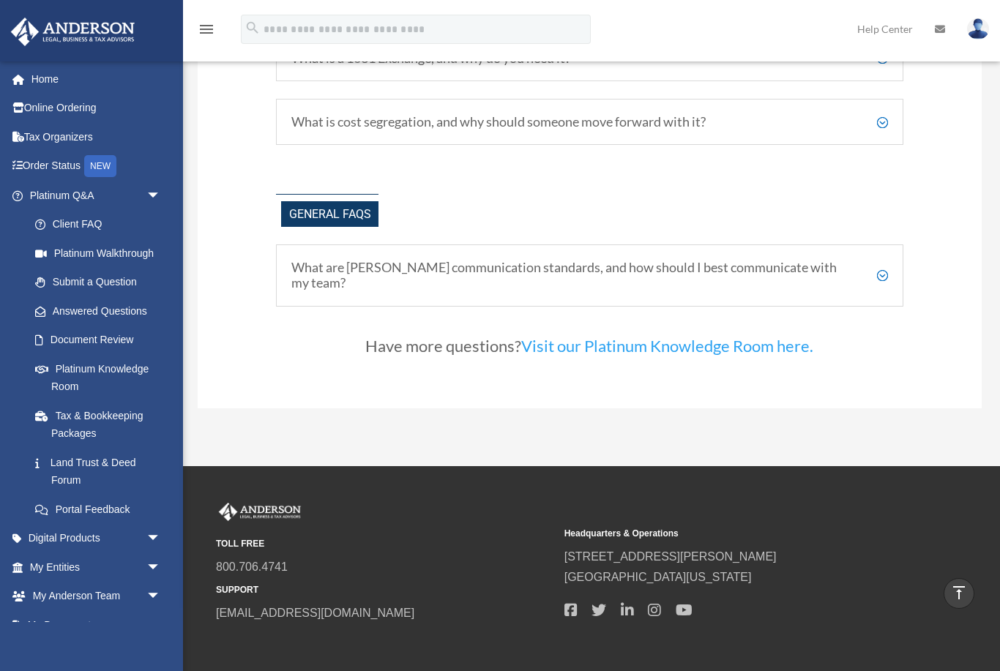
click at [871, 260] on h5 "What are [PERSON_NAME] communication standards, and how should I best communica…" at bounding box center [589, 275] width 596 height 31
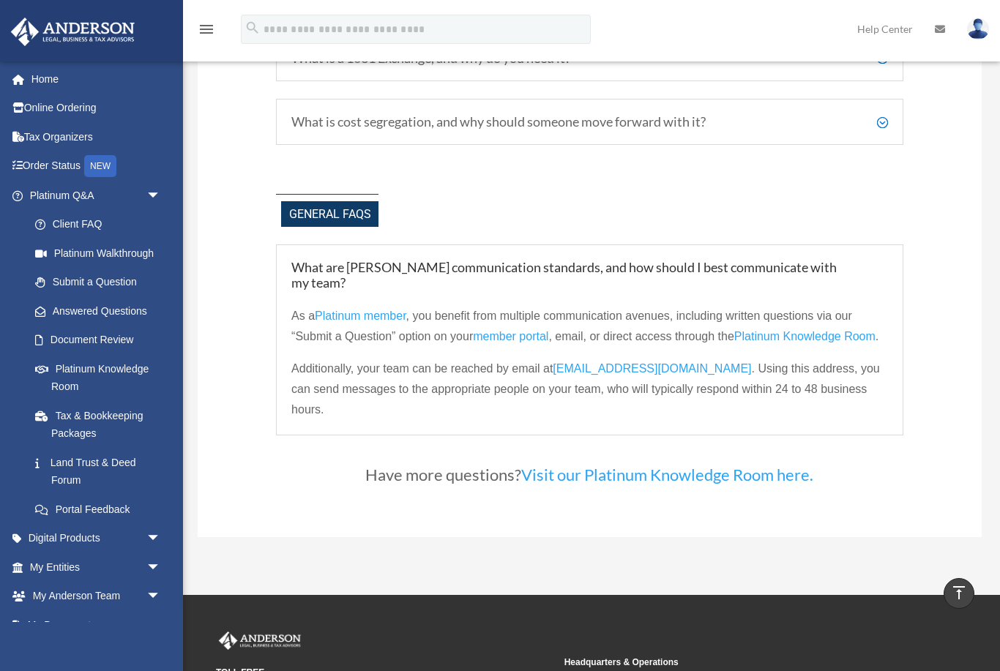
click at [695, 370] on span "[EMAIL_ADDRESS][DOMAIN_NAME]" at bounding box center [651, 368] width 198 height 12
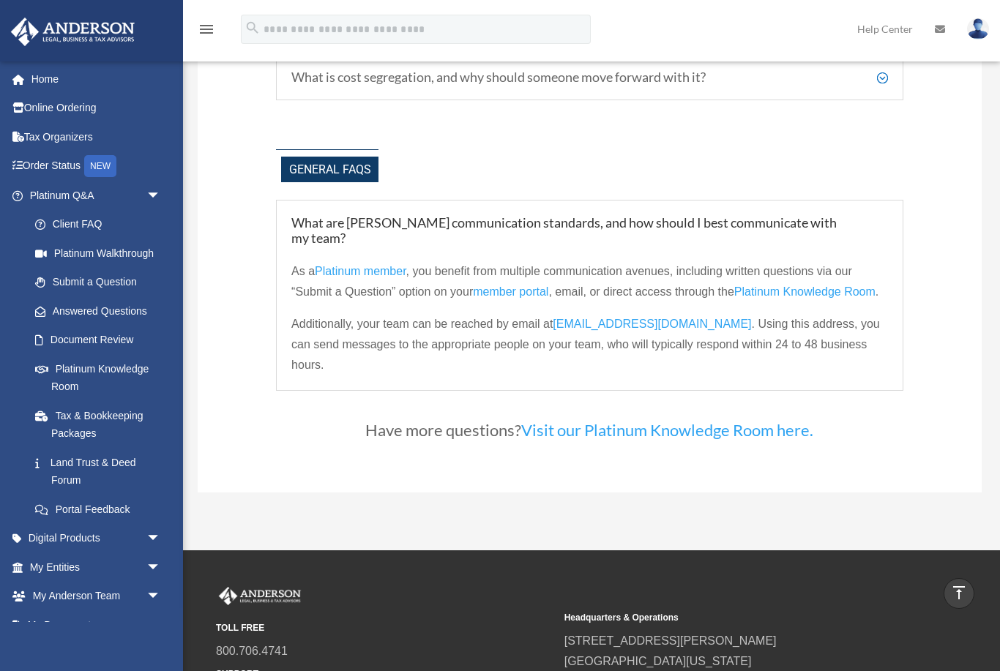
scroll to position [2964, 0]
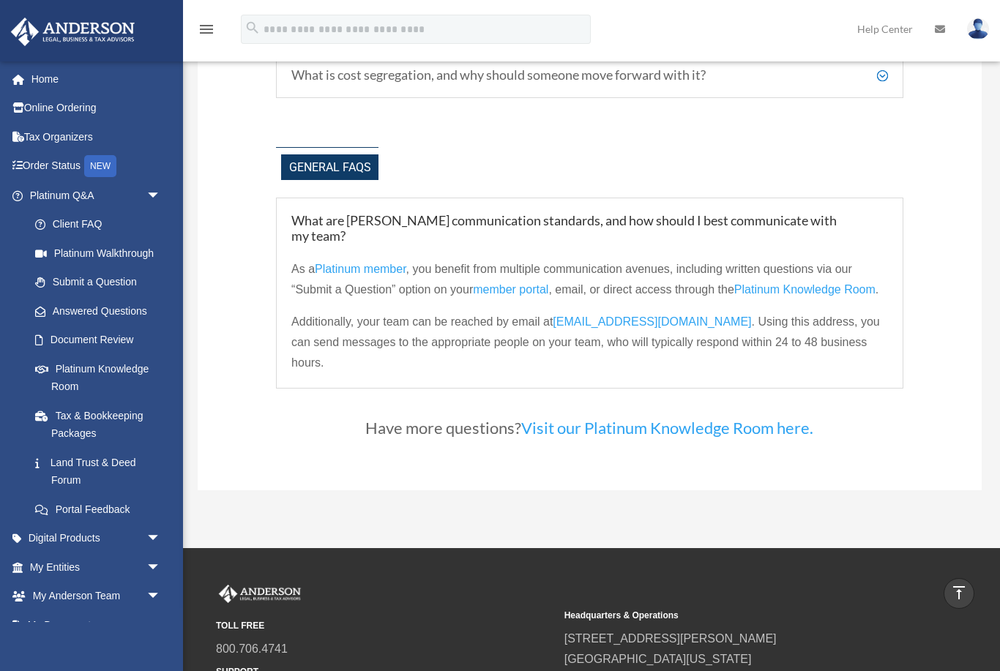
click at [63, 108] on link "Online Ordering" at bounding box center [96, 108] width 173 height 29
click at [52, 136] on link "Tax Organizers" at bounding box center [96, 136] width 173 height 29
